Goal: Information Seeking & Learning: Learn about a topic

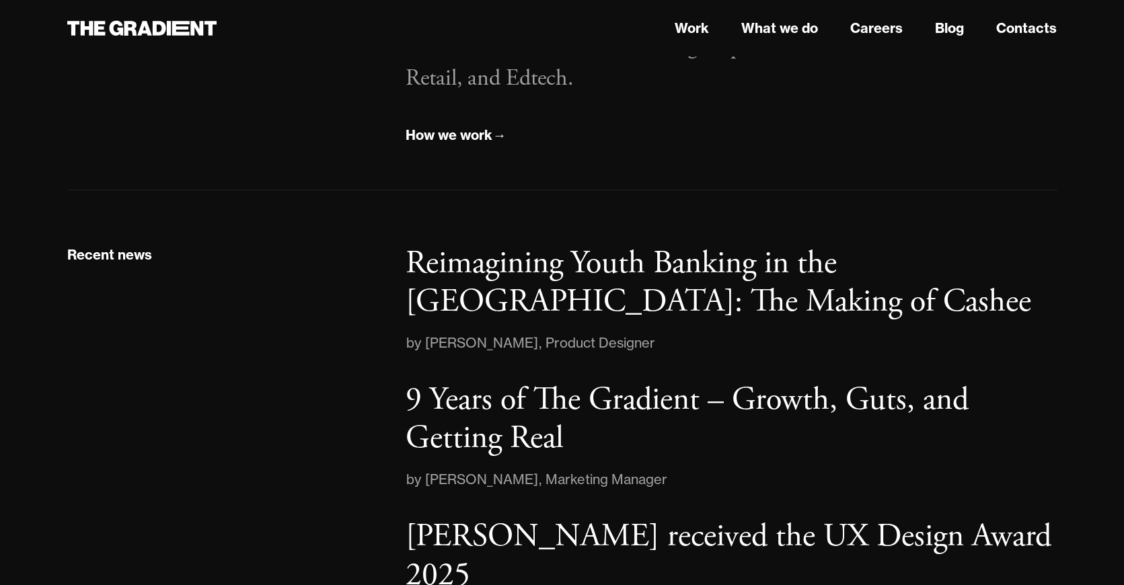
scroll to position [2128, 0]
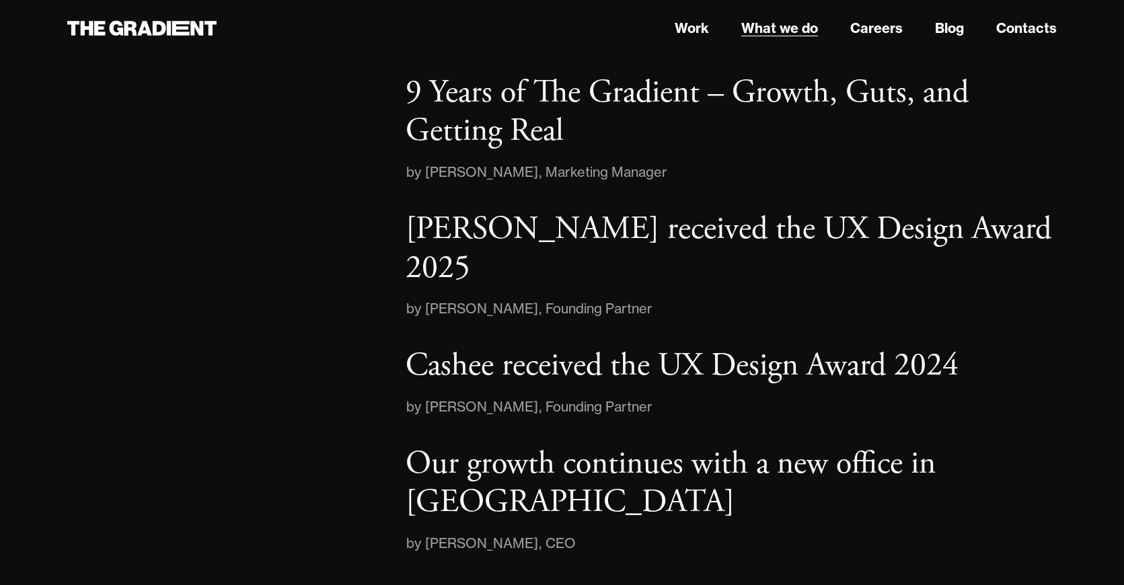
click at [762, 32] on link "What we do" at bounding box center [779, 28] width 77 height 20
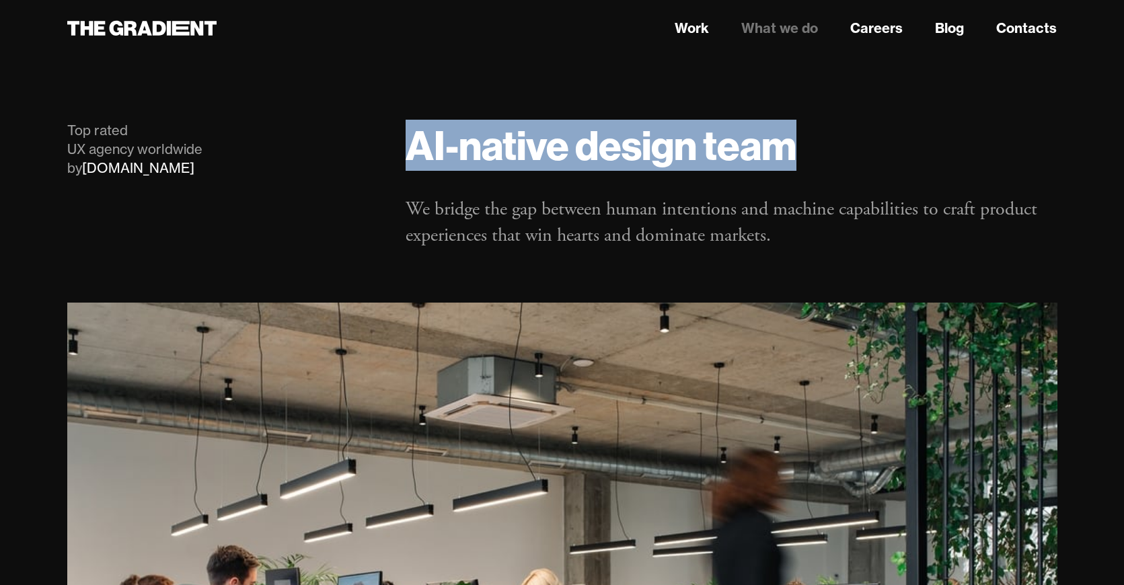
drag, startPoint x: 404, startPoint y: 146, endPoint x: 841, endPoint y: 143, distance: 437.1
click at [841, 143] on div "AI-native design team We bridge the gap between human intentions and machine ca…" at bounding box center [731, 185] width 678 height 128
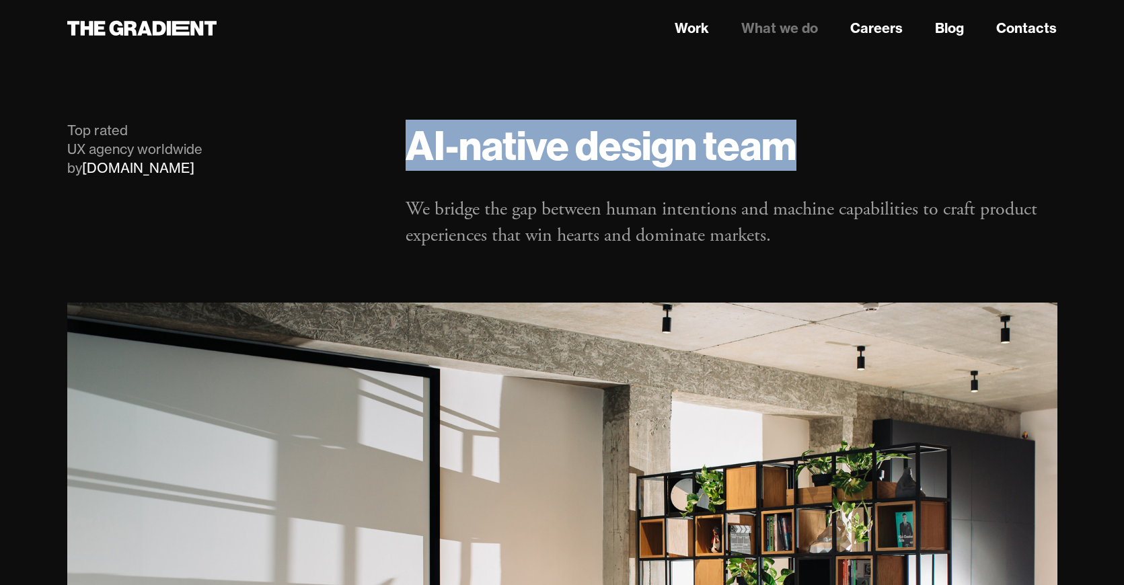
copy h1 "AI-native design team"
